Goal: Information Seeking & Learning: Learn about a topic

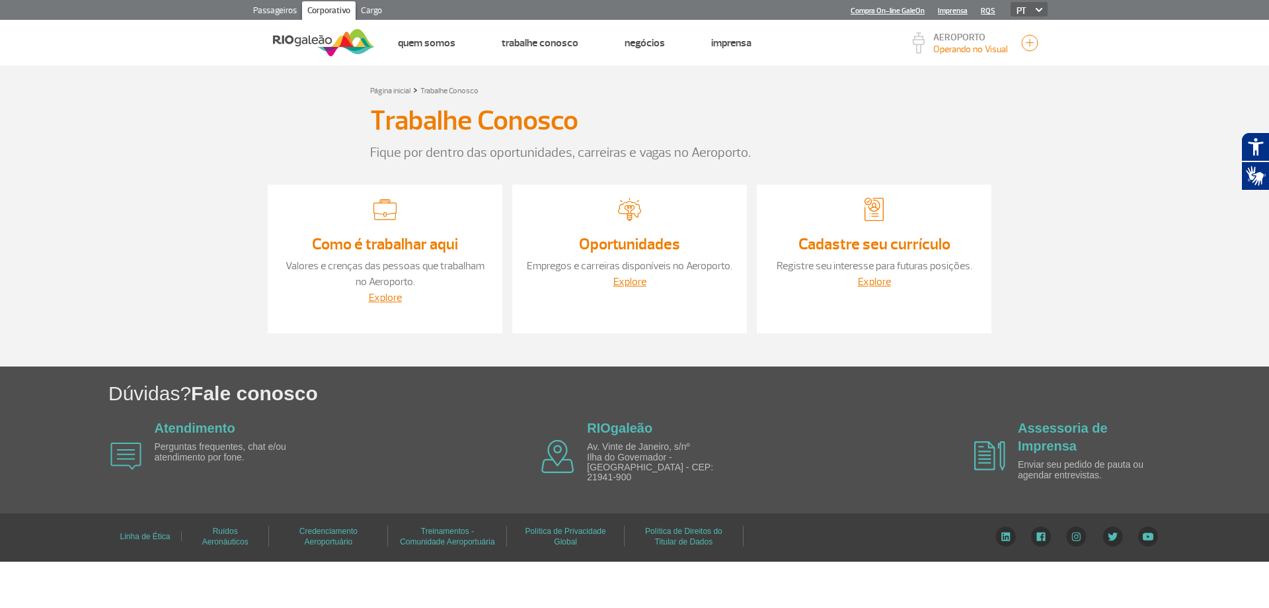
click at [635, 256] on div "Oportunidades Empregos e carreiras disponíveis no Aeroporto. Explore" at bounding box center [629, 258] width 235 height 149
click at [627, 280] on link "Explore" at bounding box center [629, 281] width 33 height 13
click at [383, 294] on link "Explore" at bounding box center [385, 297] width 33 height 13
